Goal: Ask a question: Seek information or help from site administrators or community

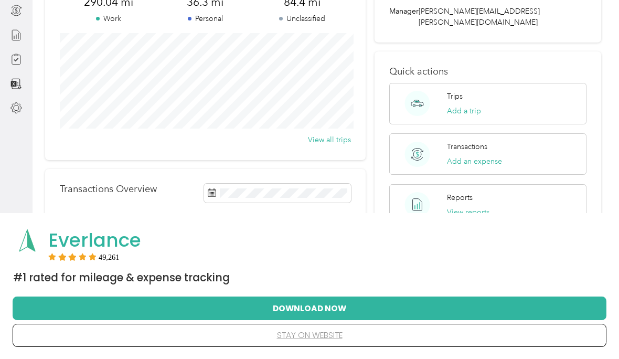
scroll to position [104, 0]
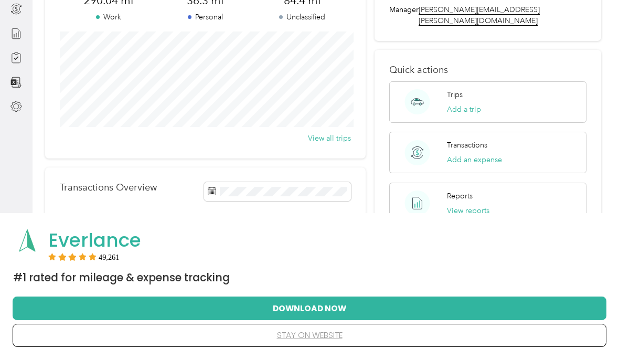
click at [300, 338] on button "stay on website" at bounding box center [309, 335] width 561 height 22
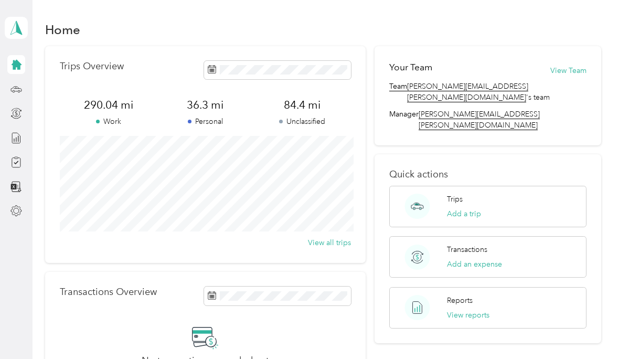
scroll to position [0, 0]
click at [55, 165] on div "Compliance" at bounding box center [53, 163] width 55 height 26
click at [54, 164] on div "Compliance" at bounding box center [53, 163] width 55 height 26
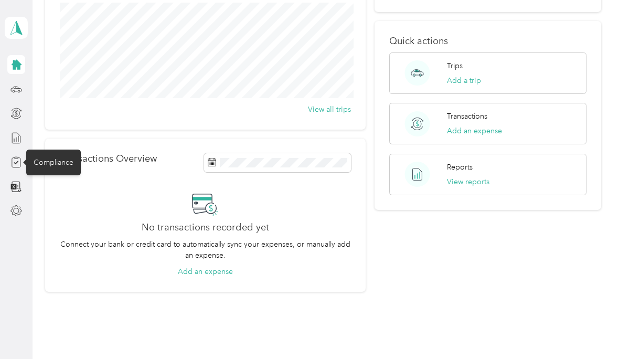
scroll to position [132, 0]
click at [51, 167] on div "Compliance" at bounding box center [53, 163] width 55 height 26
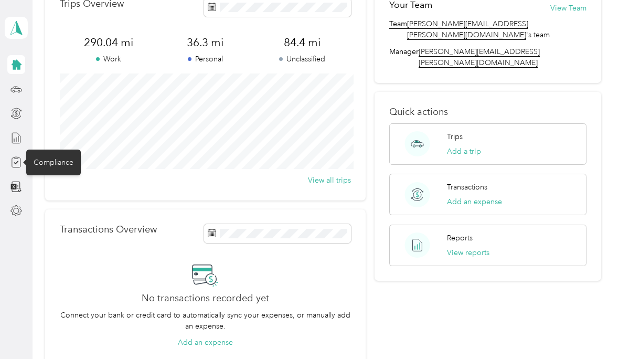
scroll to position [55, 0]
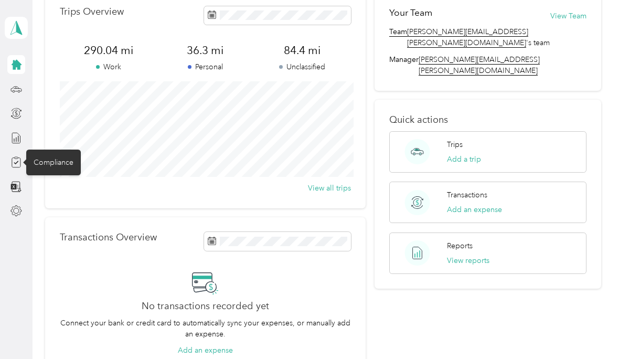
click at [17, 166] on icon at bounding box center [16, 162] width 12 height 12
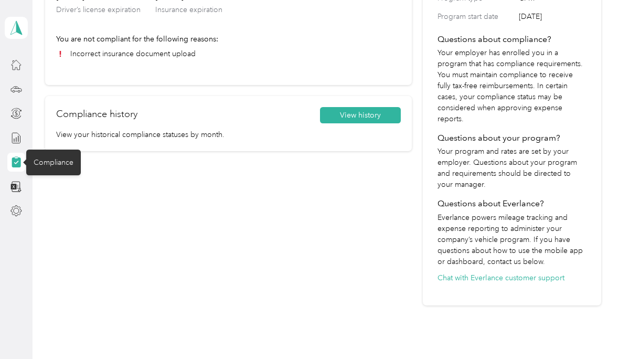
scroll to position [163, 0]
click at [468, 273] on button "Chat with Everlance customer support" at bounding box center [501, 278] width 127 height 11
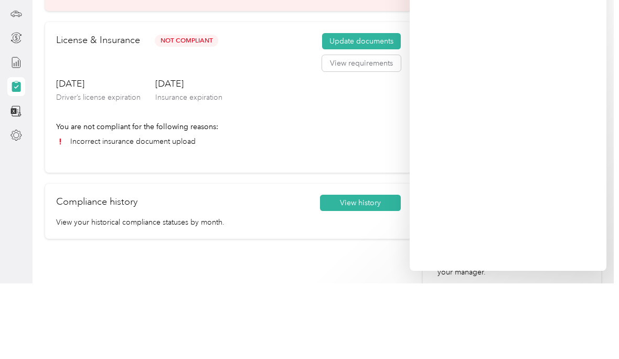
scroll to position [0, 0]
click at [113, 212] on li "Incorrect insurance document upload" at bounding box center [228, 217] width 345 height 11
click at [94, 197] on p "You are not compliant for the following reasons:" at bounding box center [228, 202] width 345 height 11
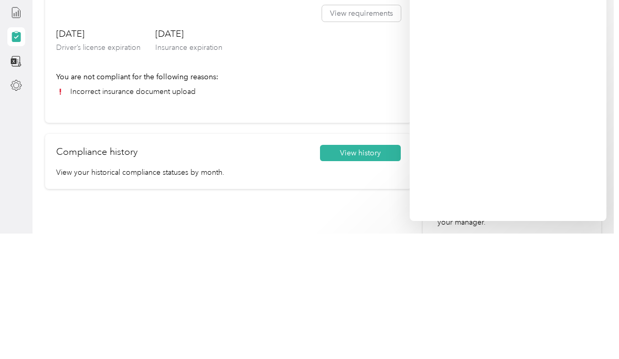
scroll to position [44, 0]
